Goal: Book appointment/travel/reservation

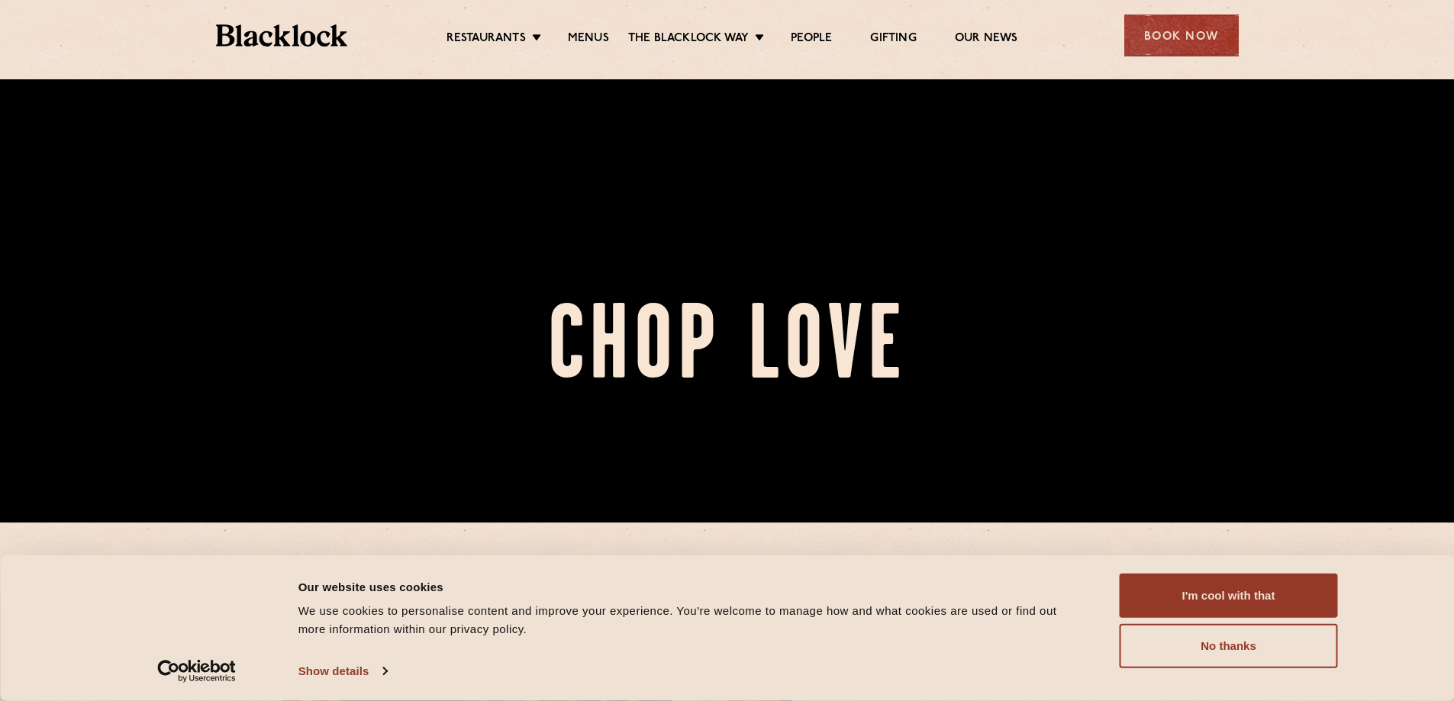
scroll to position [214, 0]
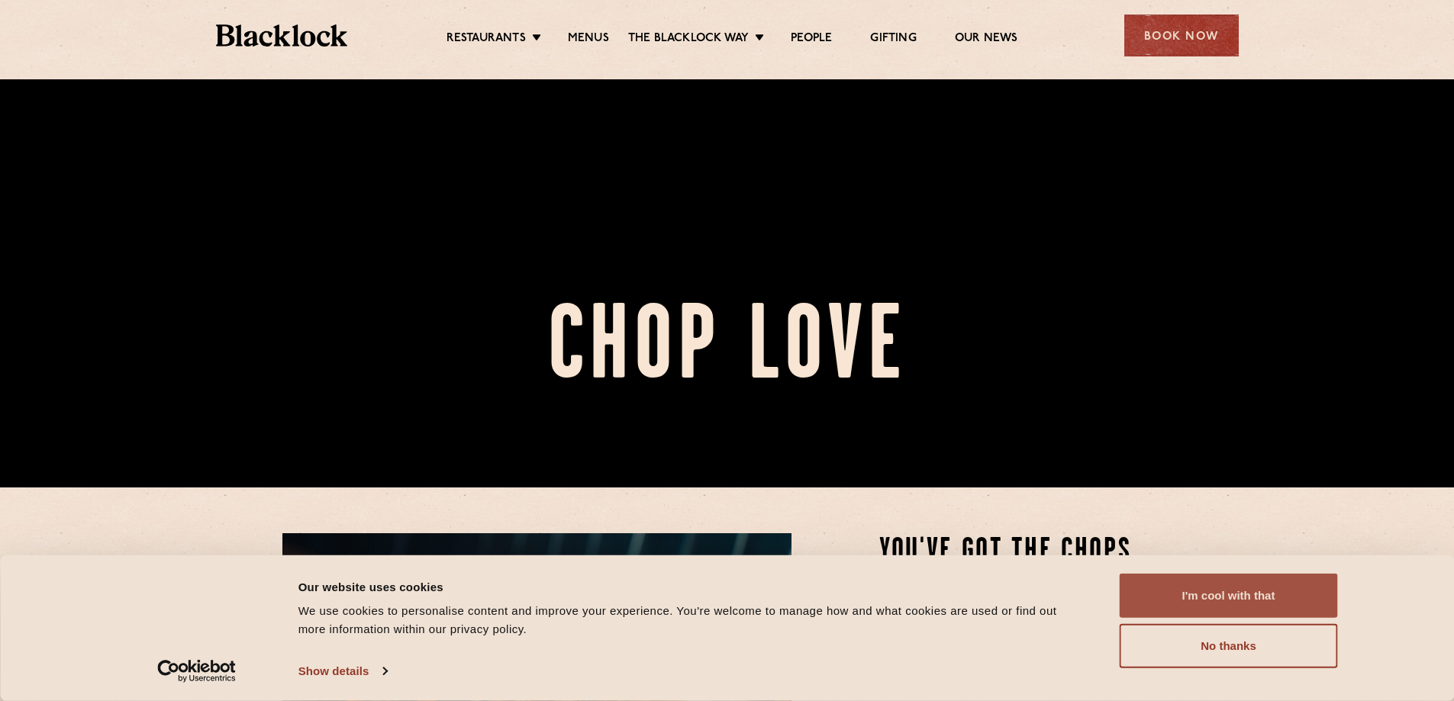
click at [1242, 583] on button "I'm cool with that" at bounding box center [1229, 596] width 218 height 44
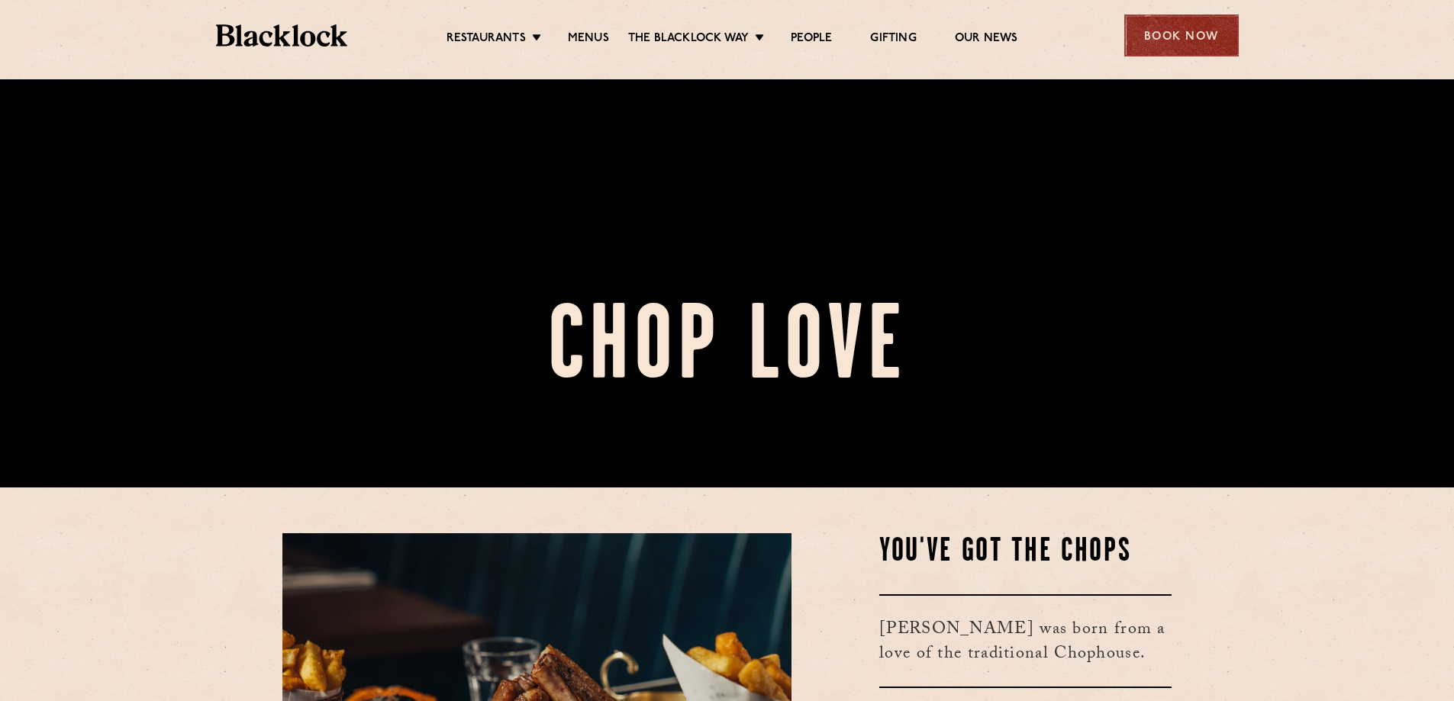
click at [1169, 33] on div "Book Now" at bounding box center [1181, 36] width 114 height 42
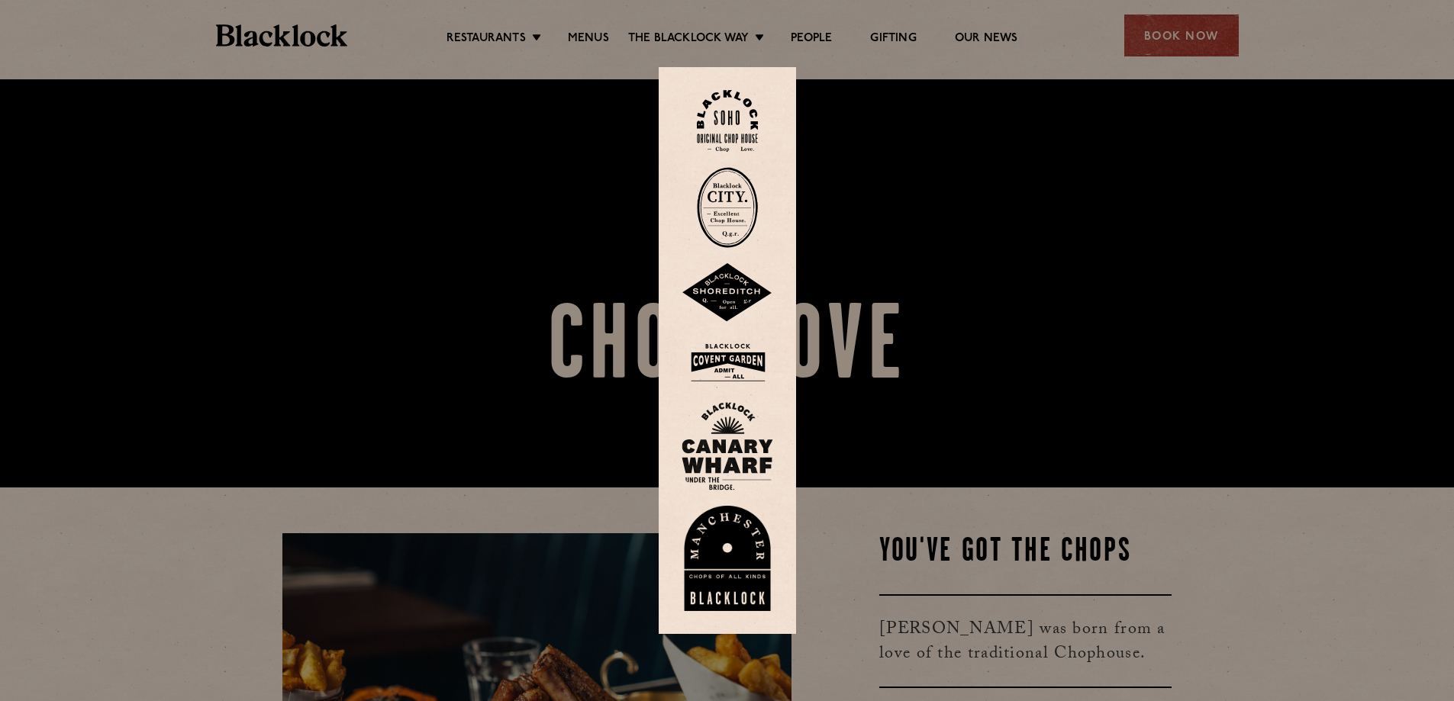
click at [751, 290] on img at bounding box center [728, 293] width 92 height 60
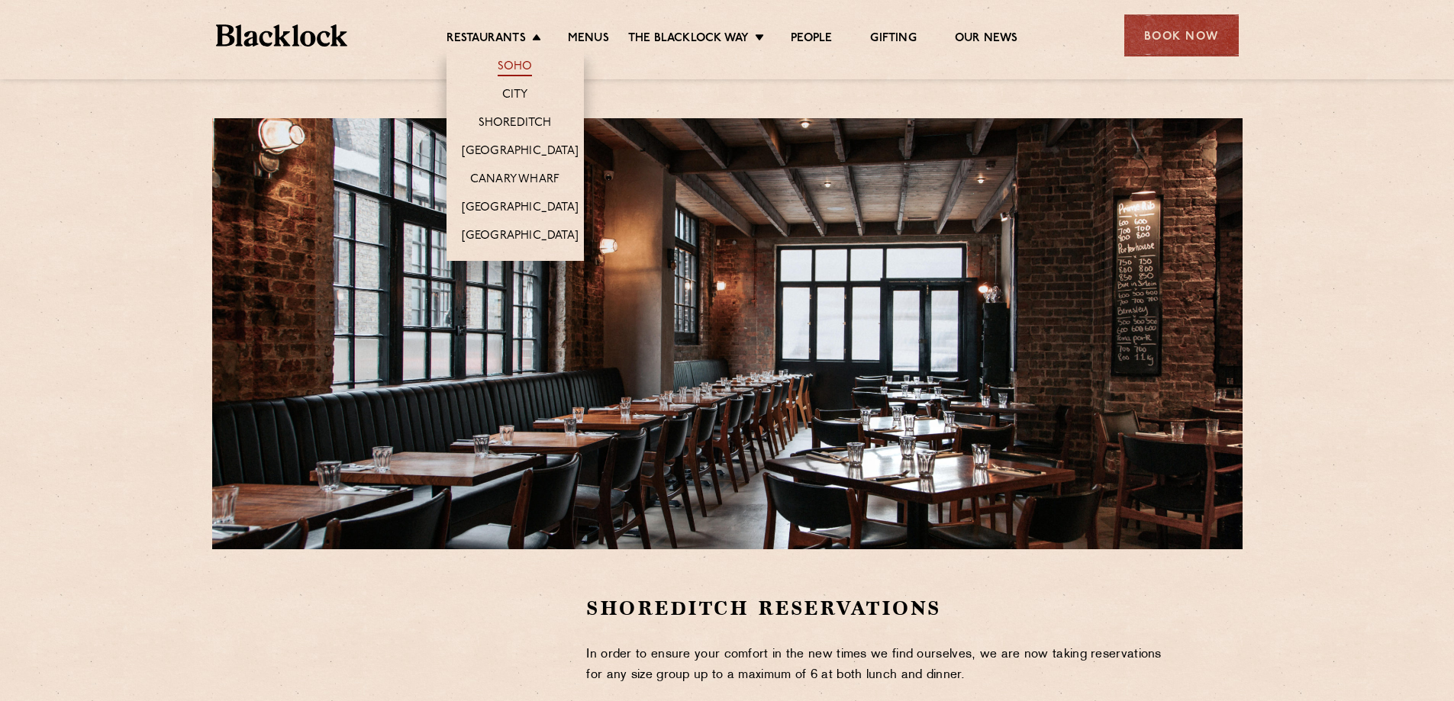
click at [505, 63] on link "Soho" at bounding box center [515, 68] width 35 height 17
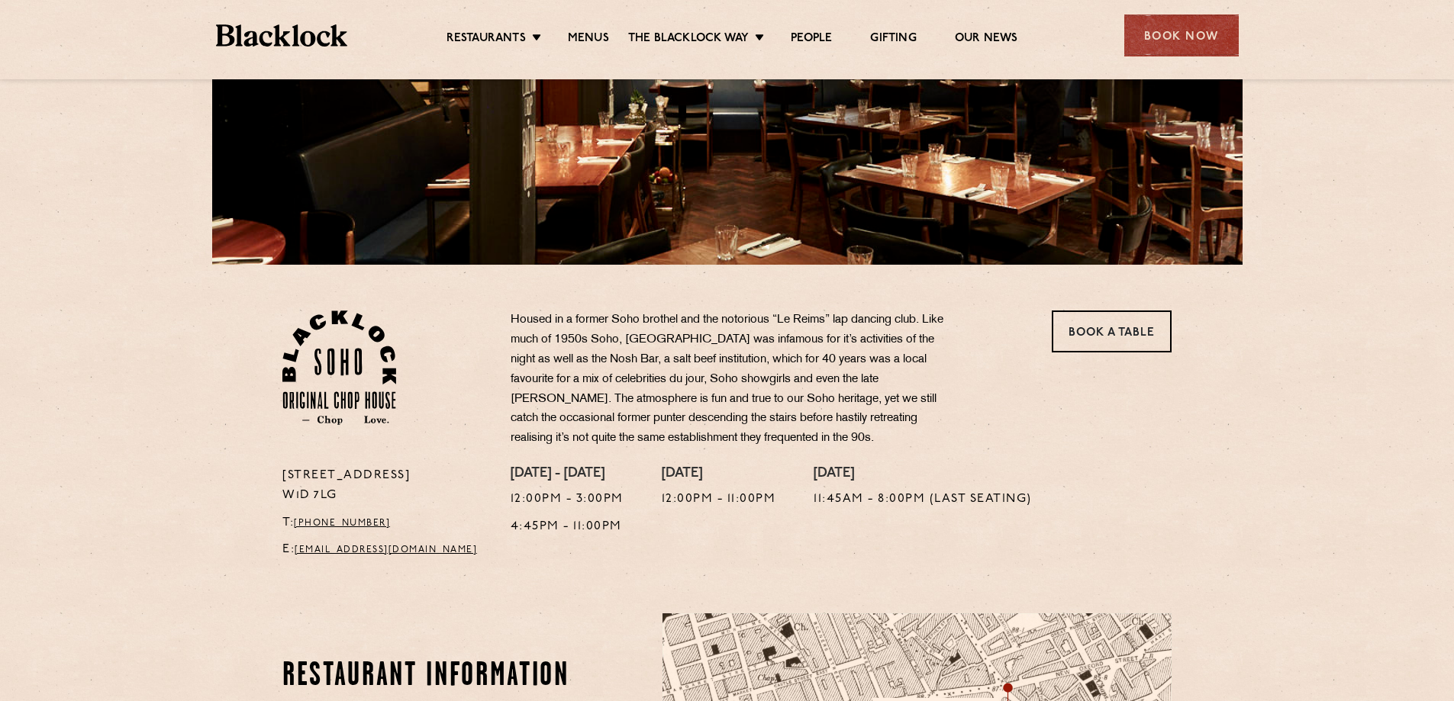
scroll to position [288, 0]
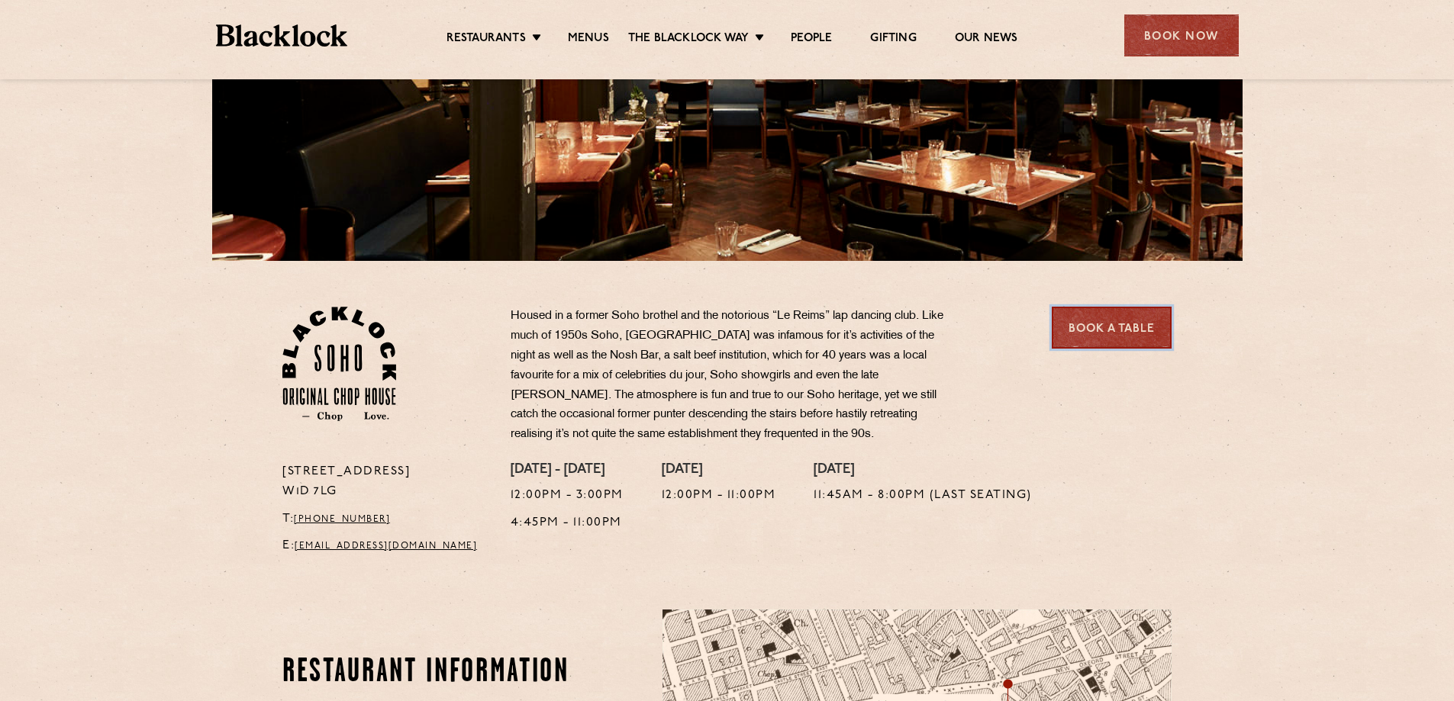
click at [1115, 330] on link "Book a Table" at bounding box center [1112, 328] width 120 height 42
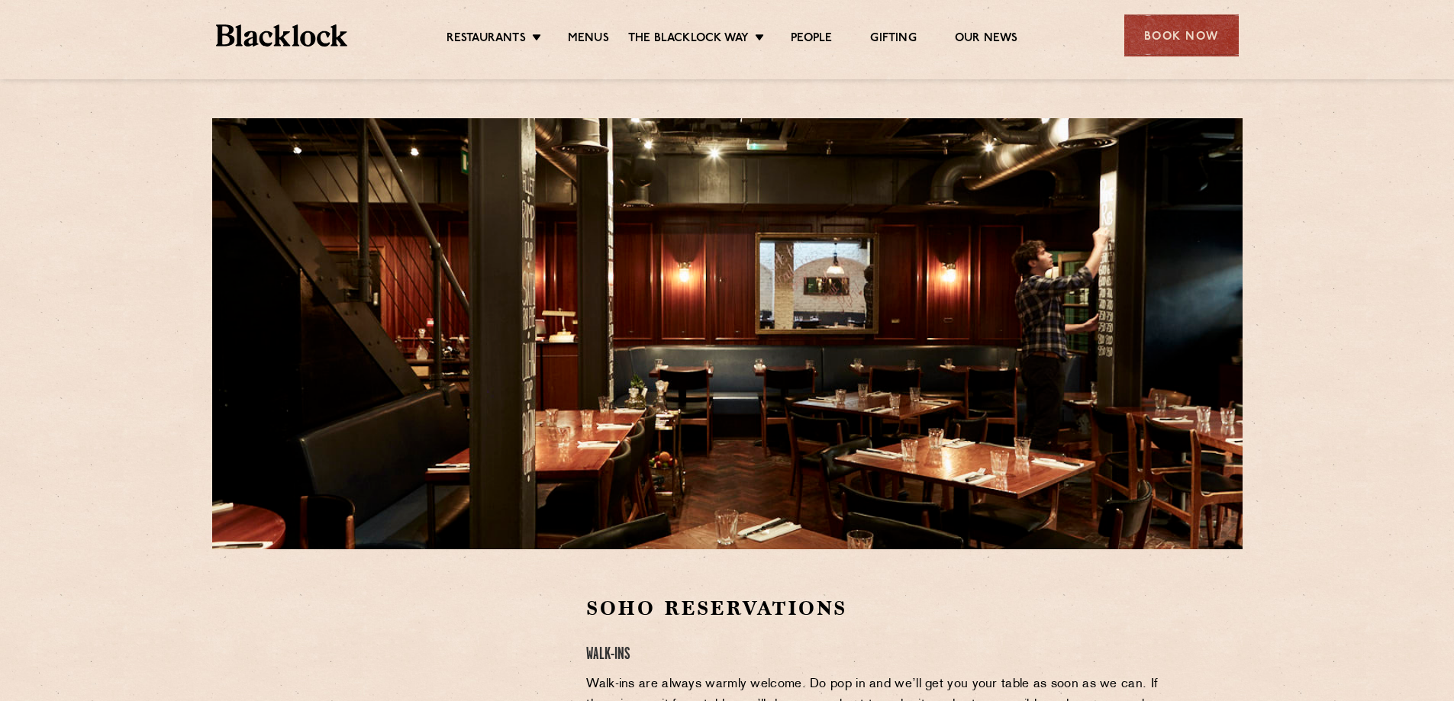
click at [325, 34] on img at bounding box center [282, 35] width 132 height 22
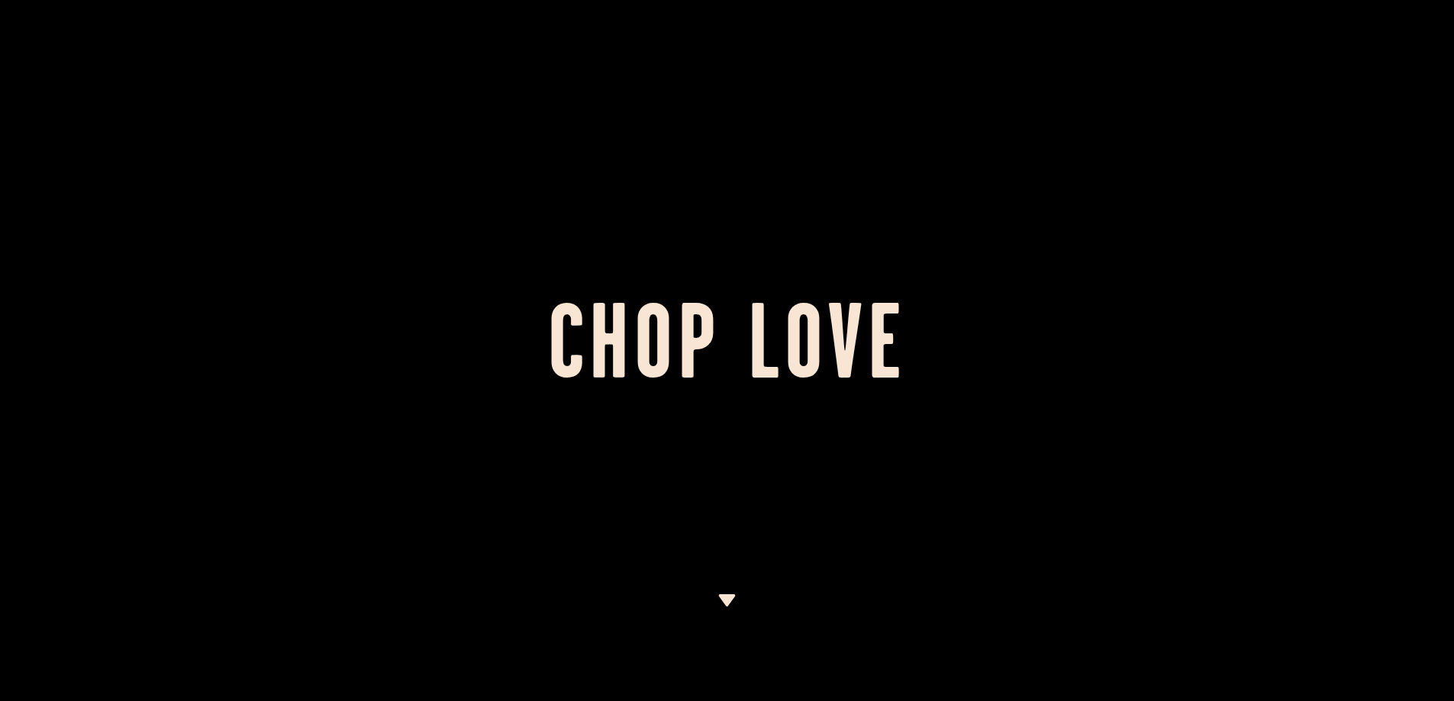
click at [1306, 203] on div at bounding box center [727, 350] width 1454 height 701
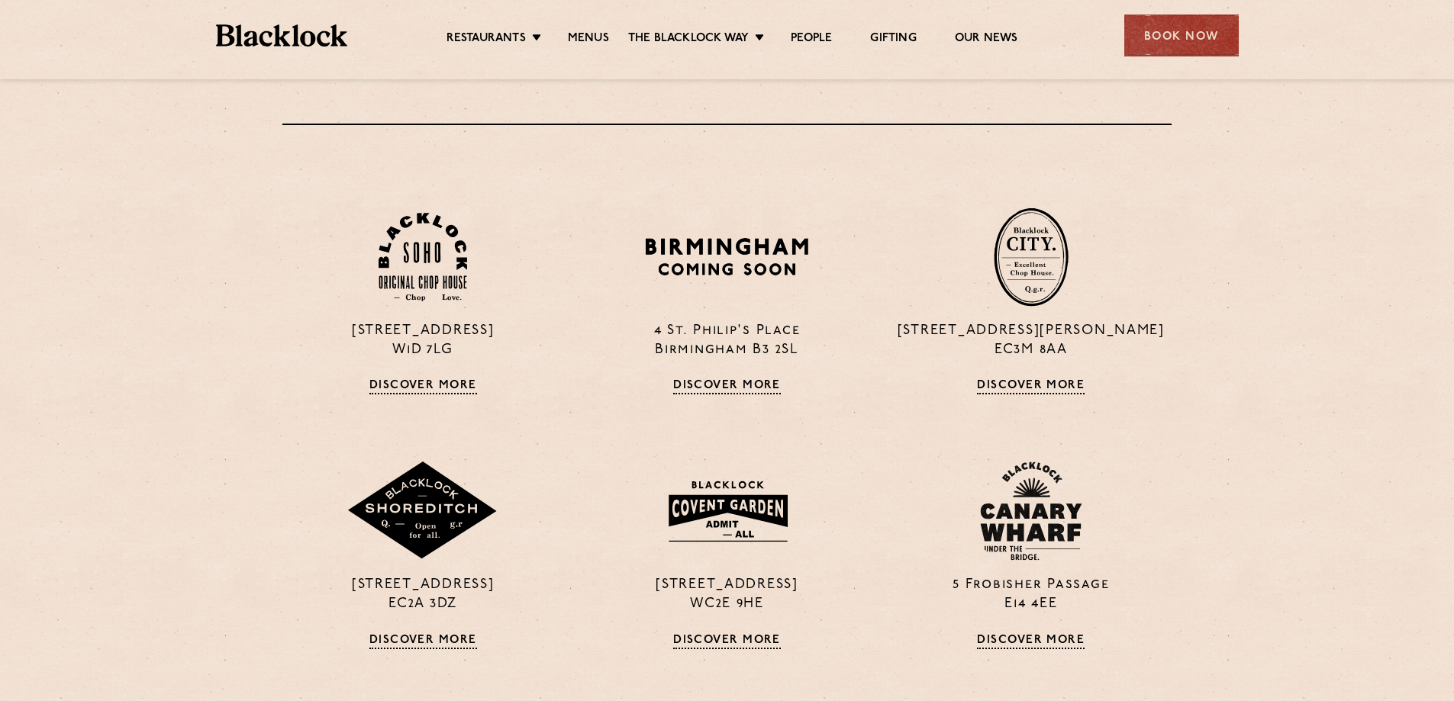
scroll to position [1119, 0]
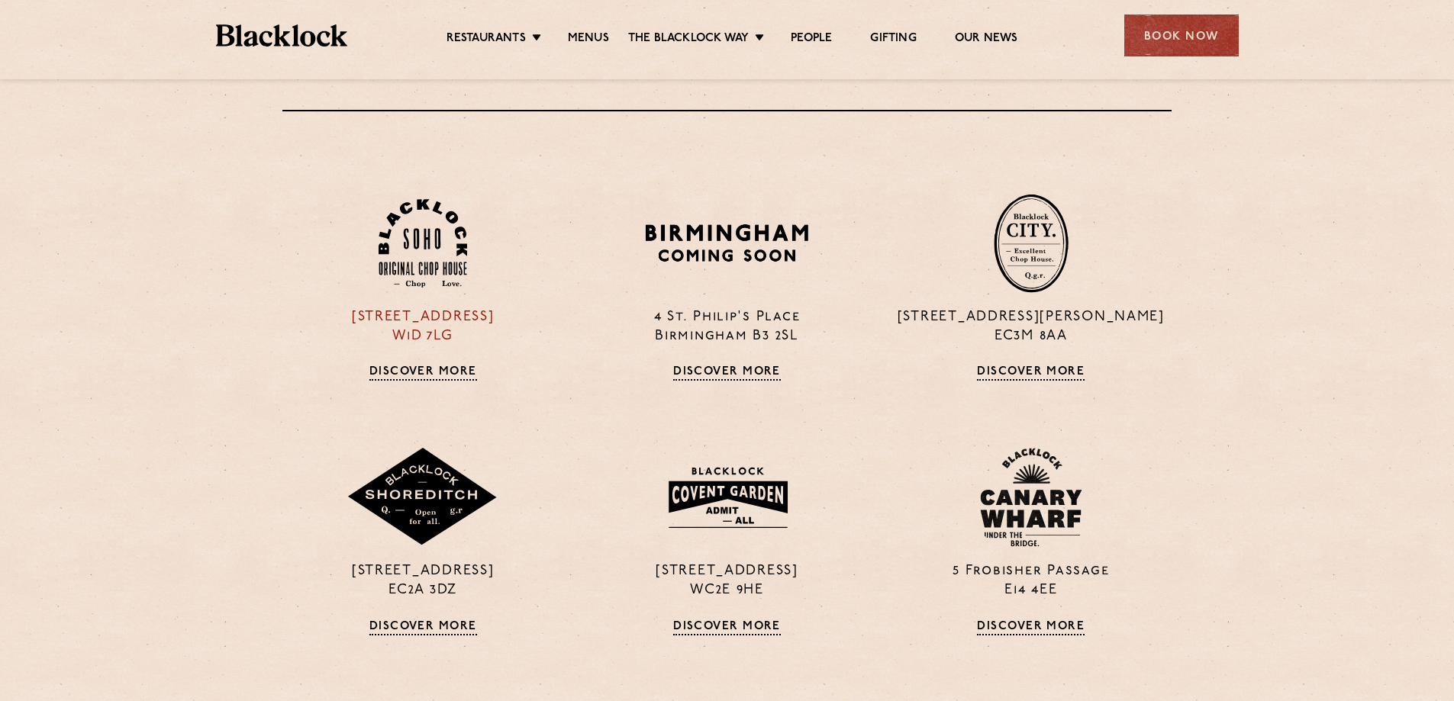
click at [453, 334] on p "[STREET_ADDRESS]" at bounding box center [422, 327] width 281 height 38
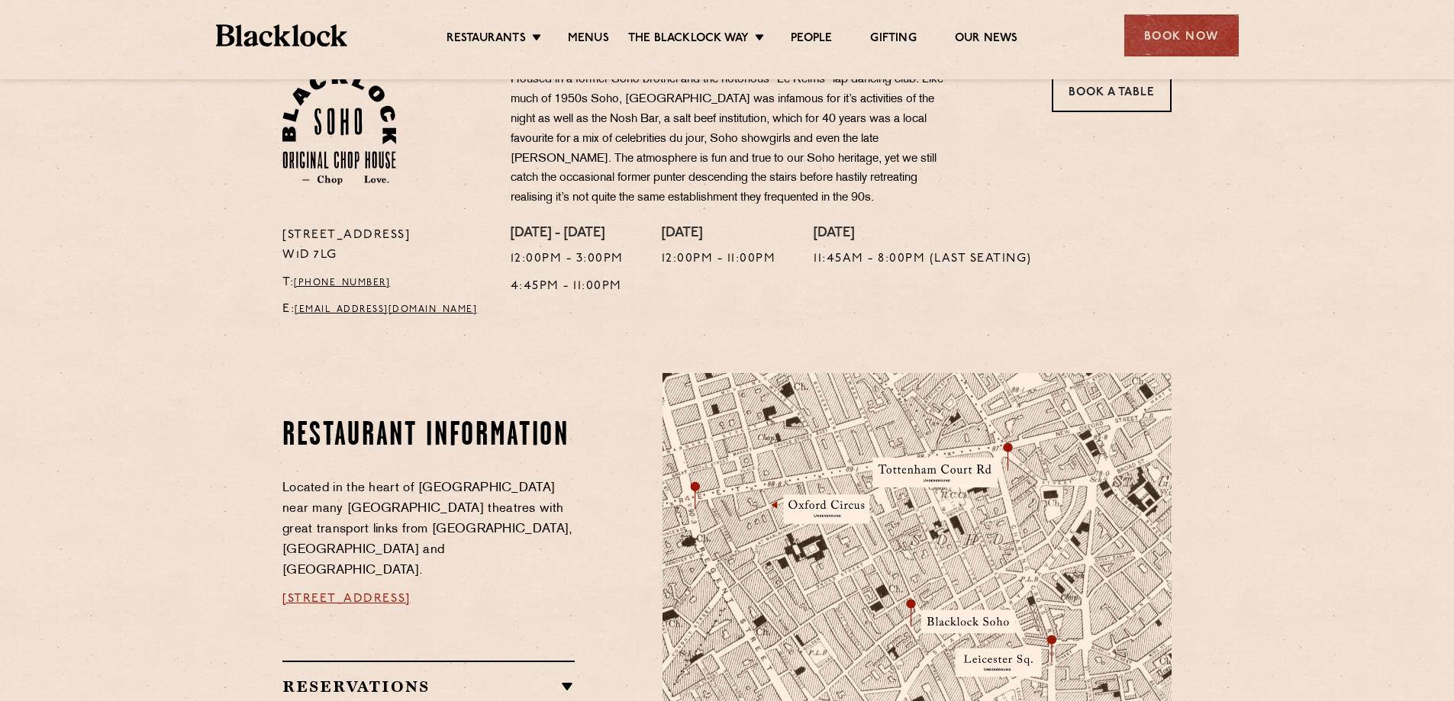
scroll to position [477, 0]
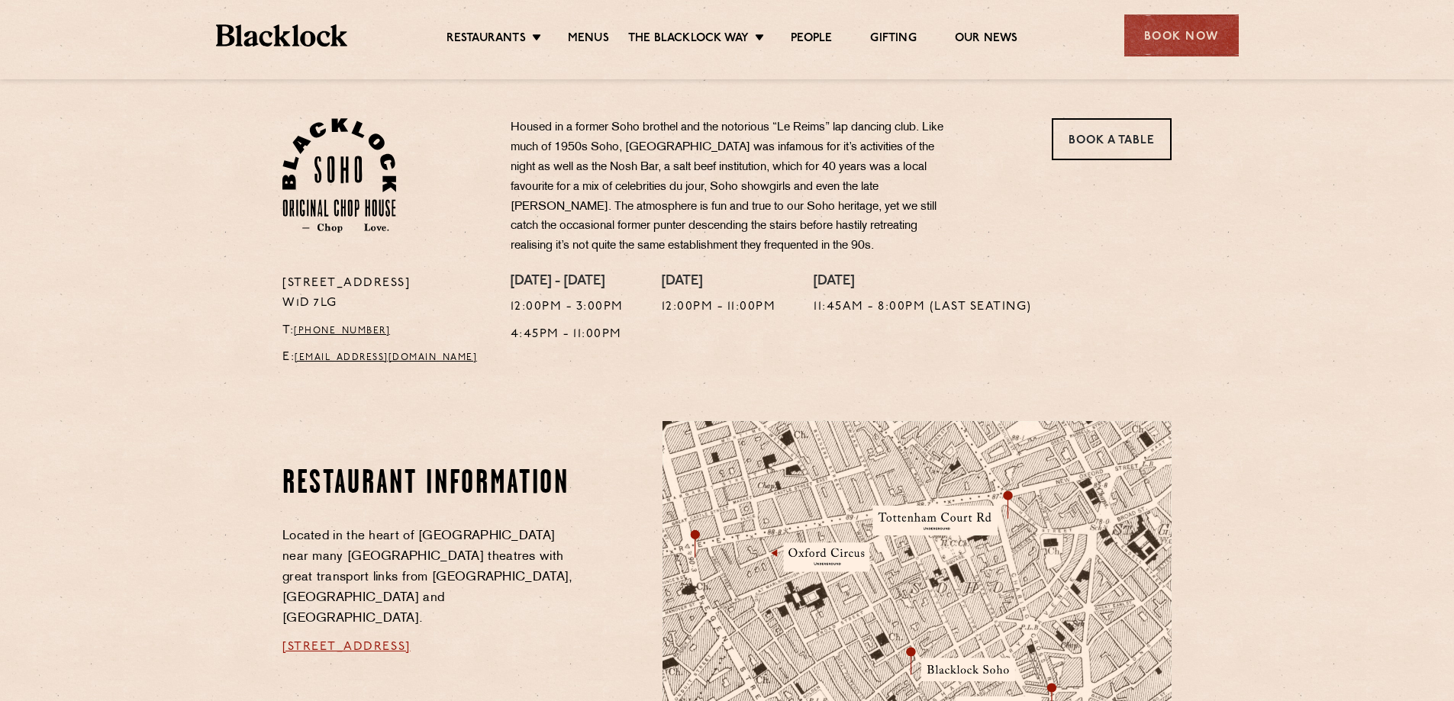
drag, startPoint x: 343, startPoint y: 307, endPoint x: 283, endPoint y: 277, distance: 67.2
click at [283, 277] on p "[STREET_ADDRESS]" at bounding box center [384, 294] width 205 height 40
copy p "[STREET_ADDRESS]"
